Goal: Task Accomplishment & Management: Use online tool/utility

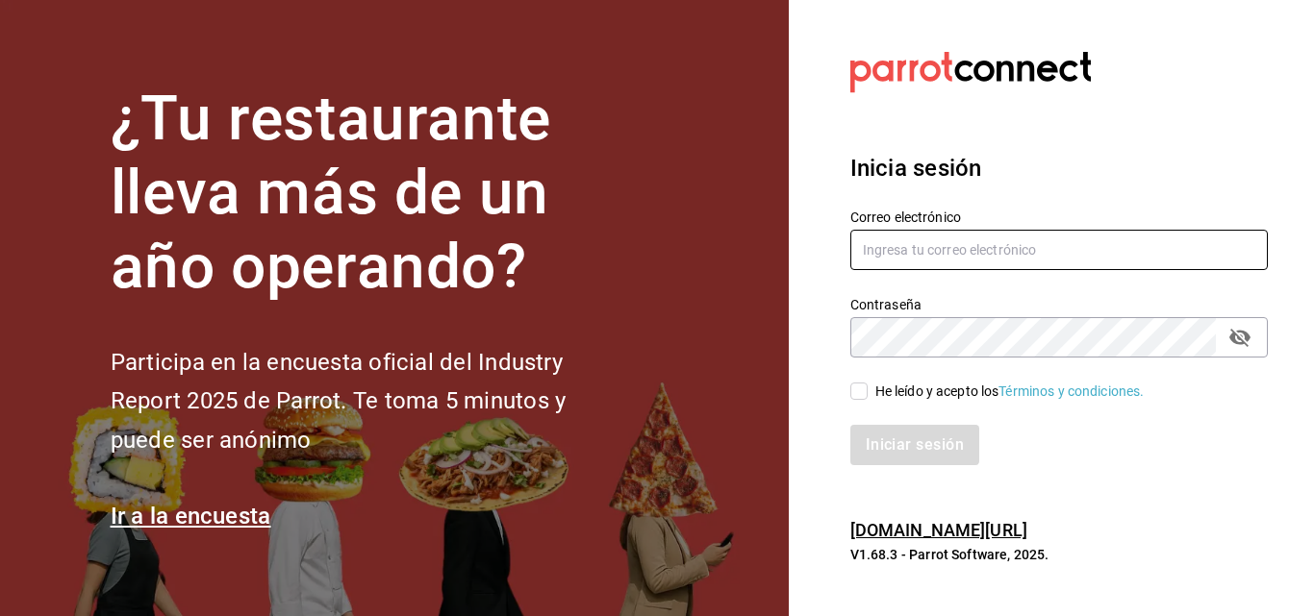
type input "dlcsalma@gmail.com"
click at [864, 395] on input "He leído y acepto los Términos y condiciones." at bounding box center [858, 391] width 17 height 17
checkbox input "true"
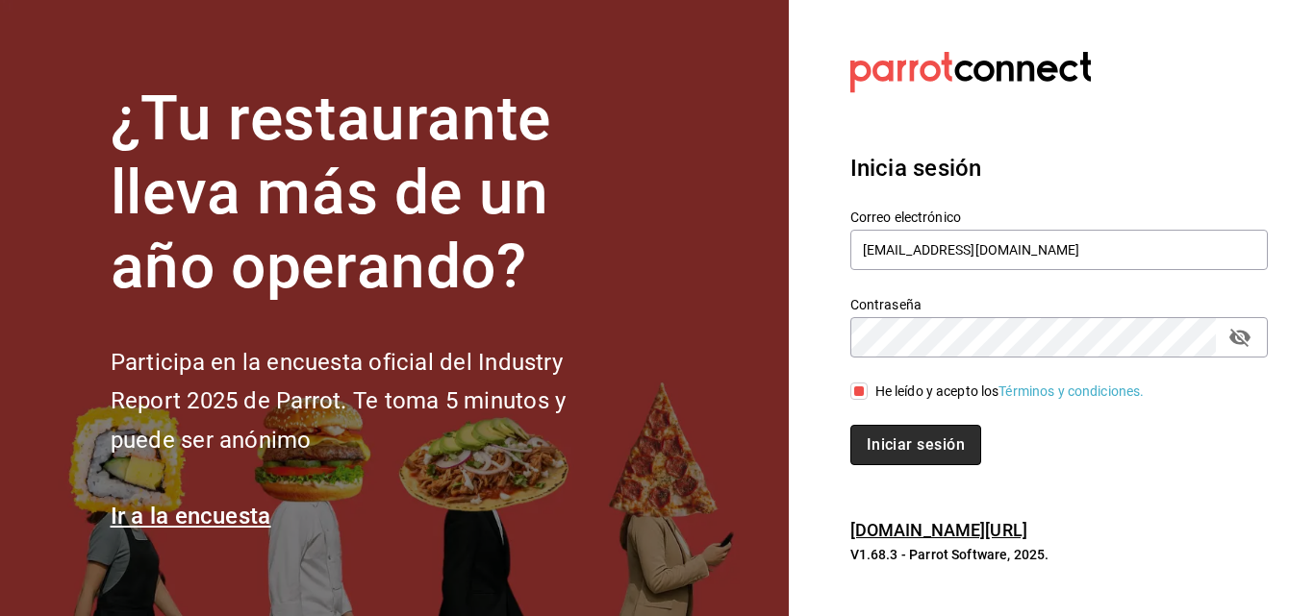
click at [883, 454] on button "Iniciar sesión" at bounding box center [915, 445] width 131 height 40
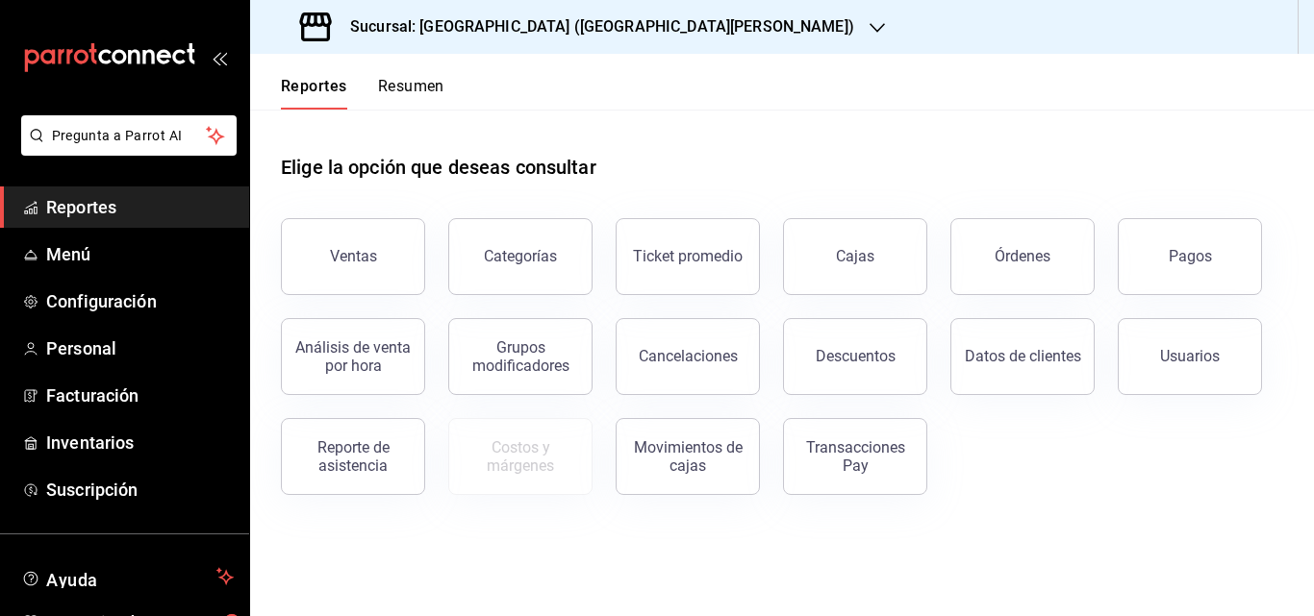
click at [588, 14] on div "Sucursal: [GEOGRAPHIC_DATA] ([GEOGRAPHIC_DATA][PERSON_NAME])" at bounding box center [578, 27] width 627 height 54
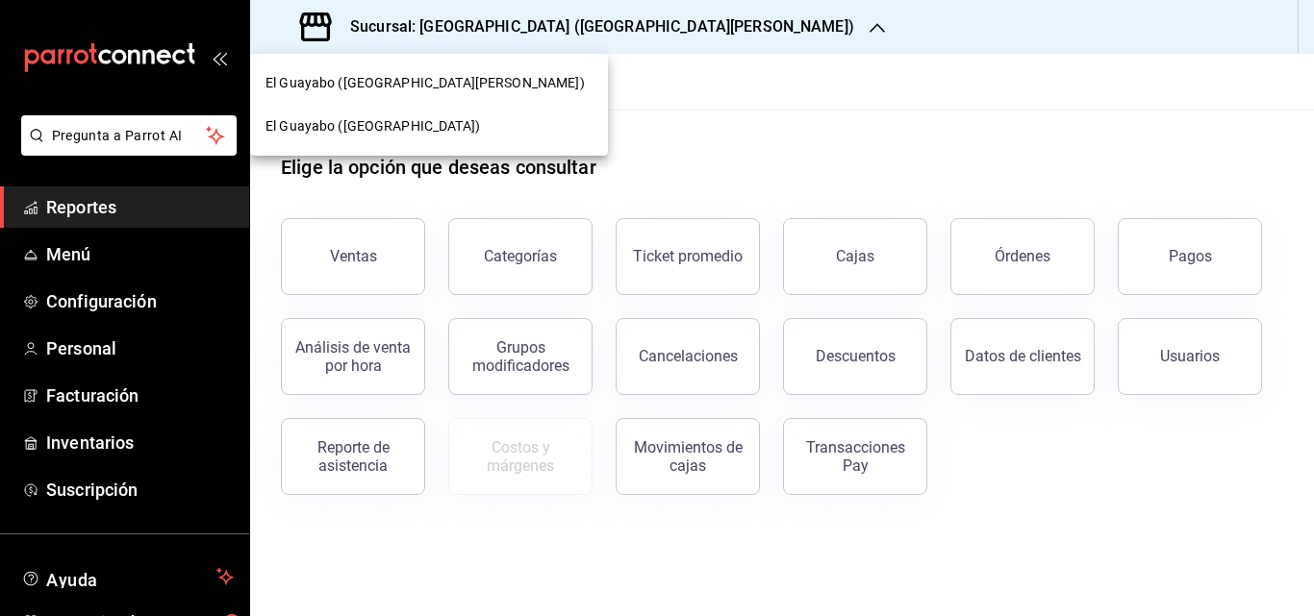
click at [430, 114] on div "El Guayabo ([GEOGRAPHIC_DATA])" at bounding box center [429, 126] width 358 height 43
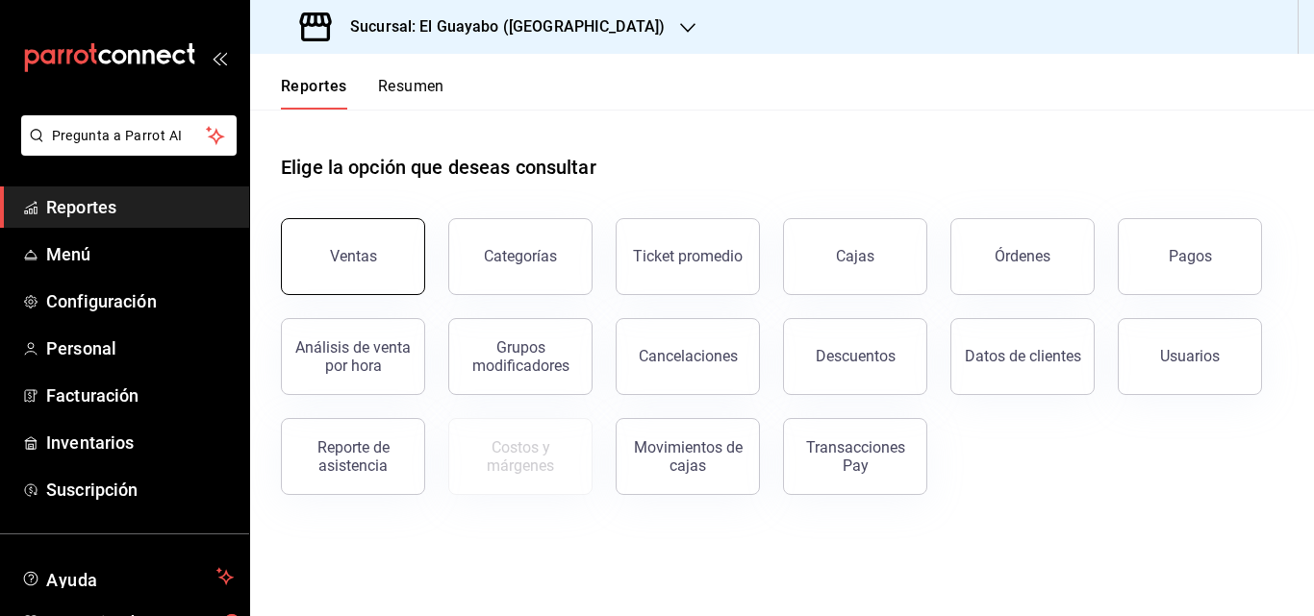
click at [401, 264] on button "Ventas" at bounding box center [353, 256] width 144 height 77
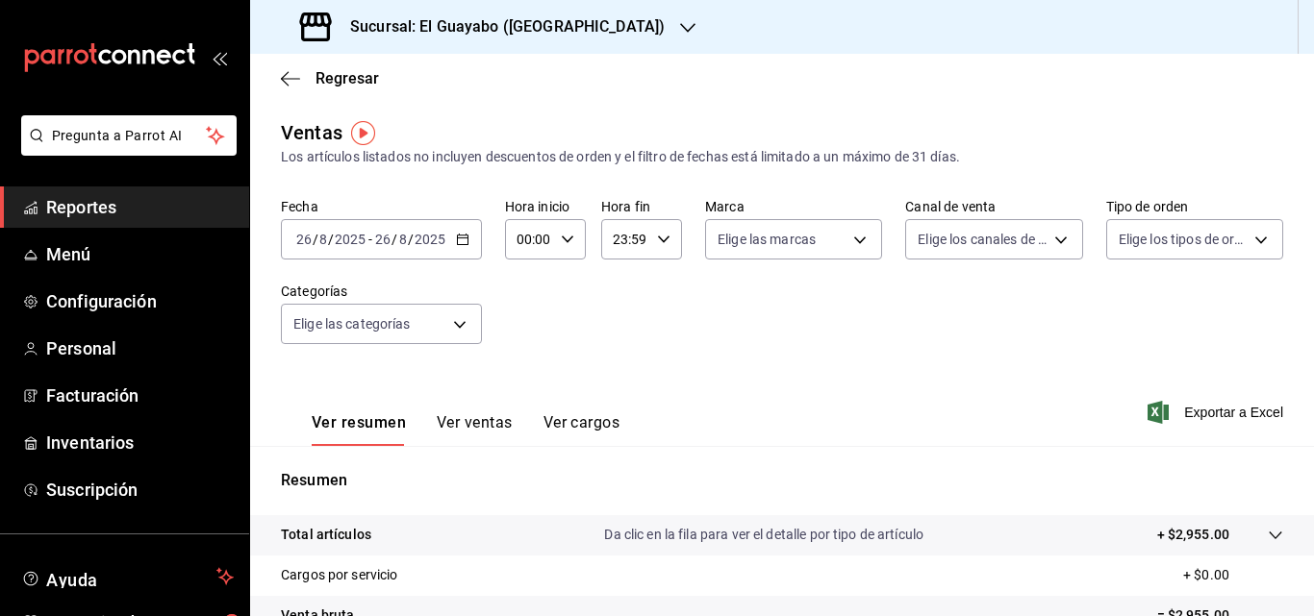
click at [471, 243] on div "[DATE] [DATE] - [DATE] [DATE]" at bounding box center [381, 239] width 201 height 40
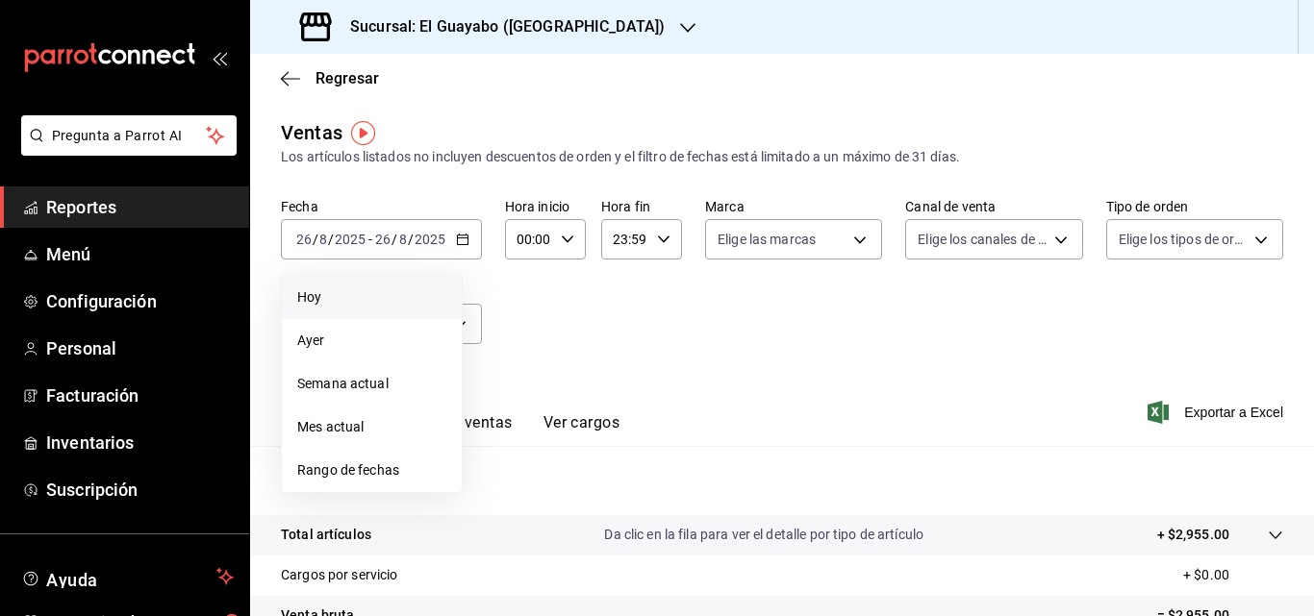
click at [347, 304] on span "Hoy" at bounding box center [371, 298] width 149 height 20
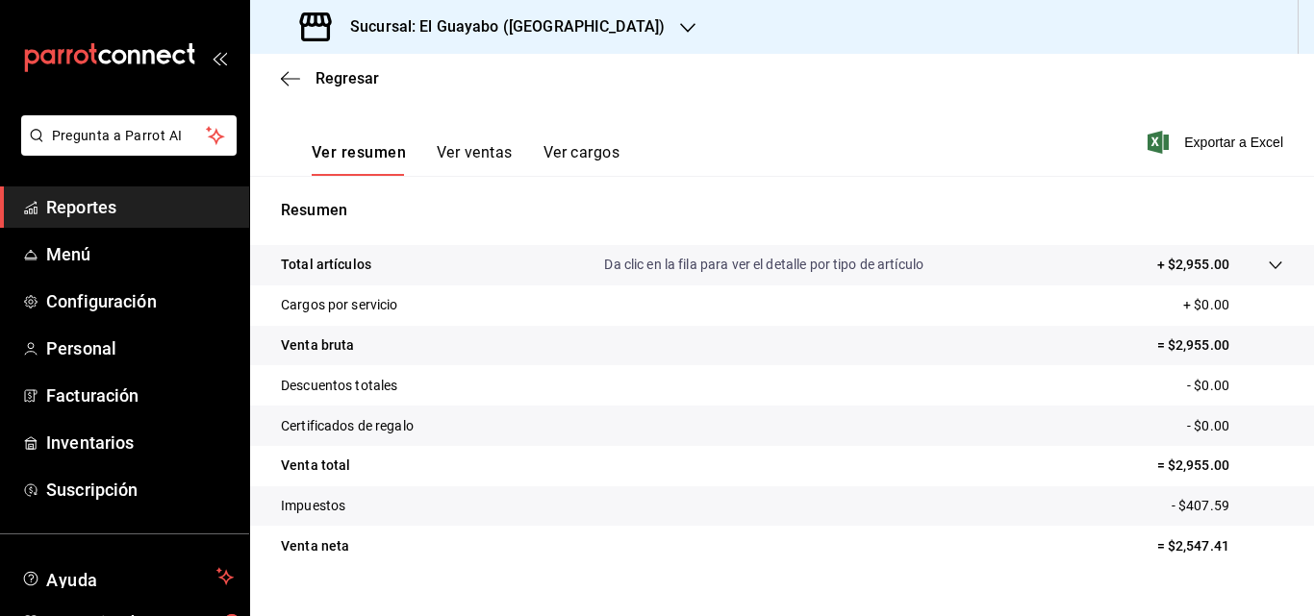
scroll to position [289, 0]
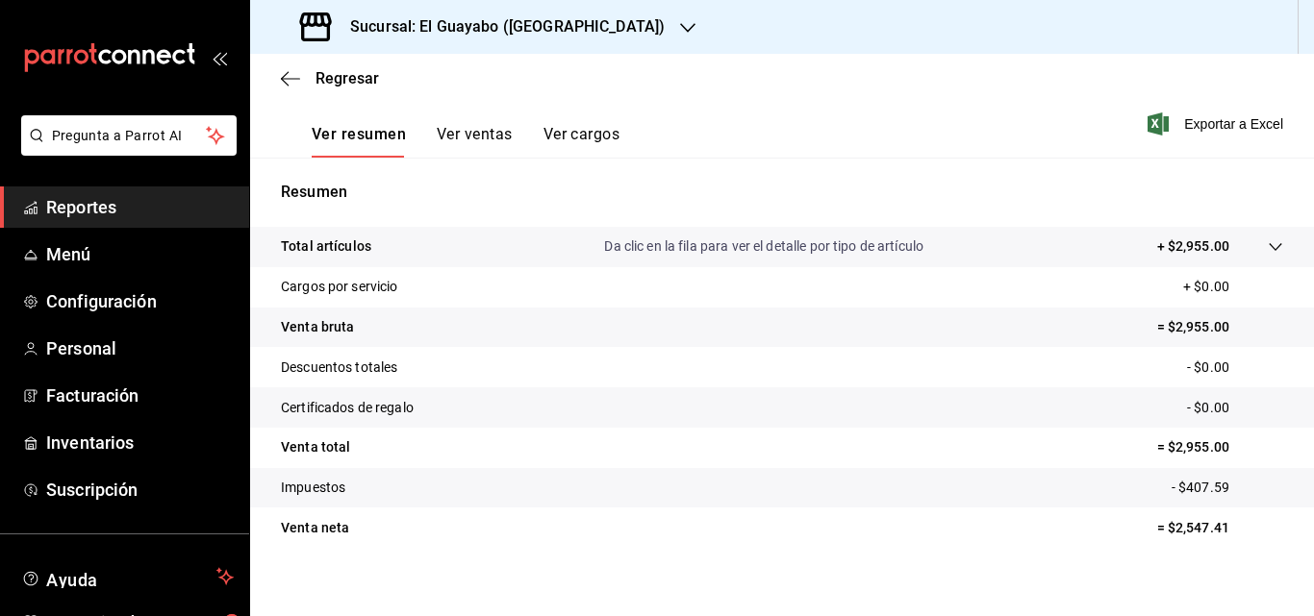
click at [461, 132] on button "Ver ventas" at bounding box center [475, 141] width 76 height 33
